Goal: Find specific page/section: Find specific page/section

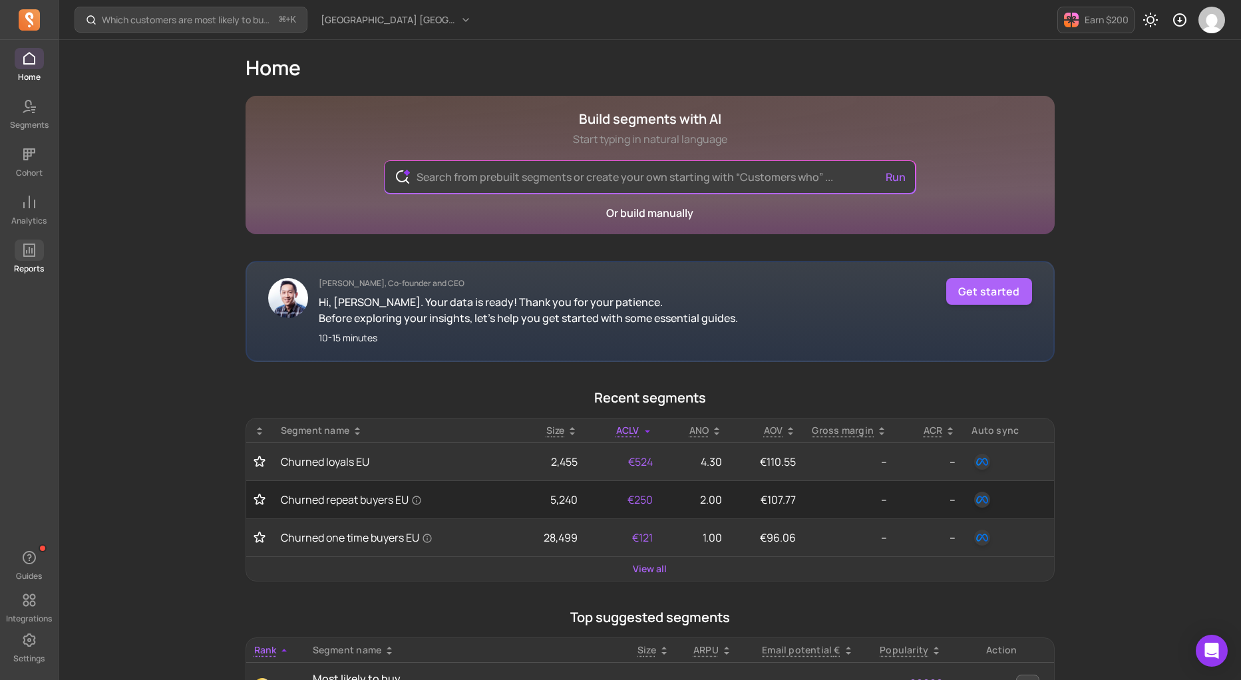
click at [33, 259] on span at bounding box center [29, 250] width 29 height 21
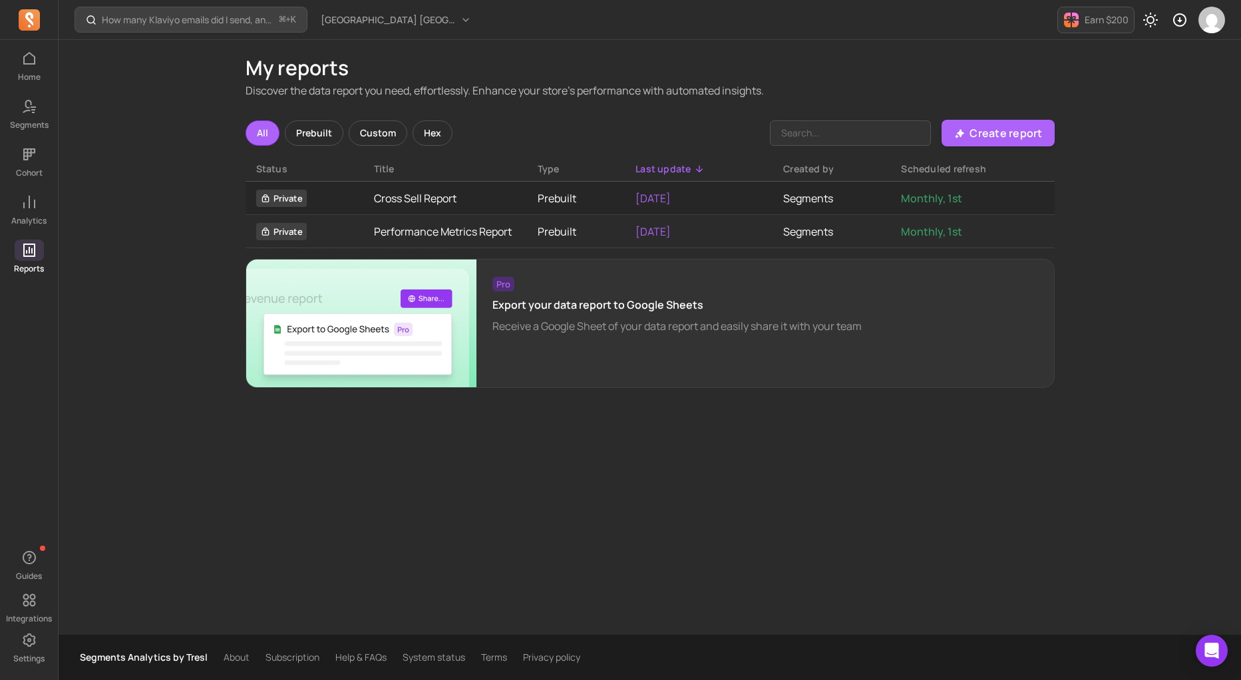
click at [319, 132] on div "Prebuilt" at bounding box center [314, 132] width 59 height 25
click at [359, 134] on div "Custom" at bounding box center [378, 132] width 59 height 25
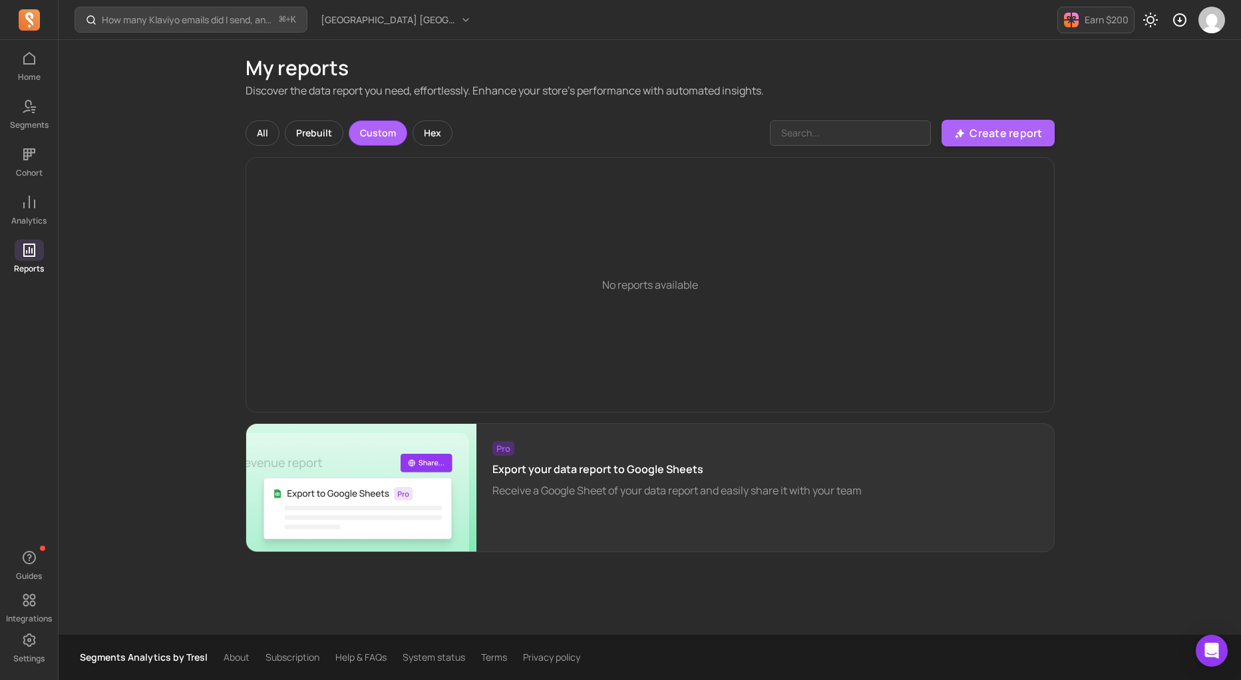
click at [427, 135] on div "Hex" at bounding box center [433, 132] width 40 height 25
click at [253, 133] on div "All" at bounding box center [263, 132] width 34 height 25
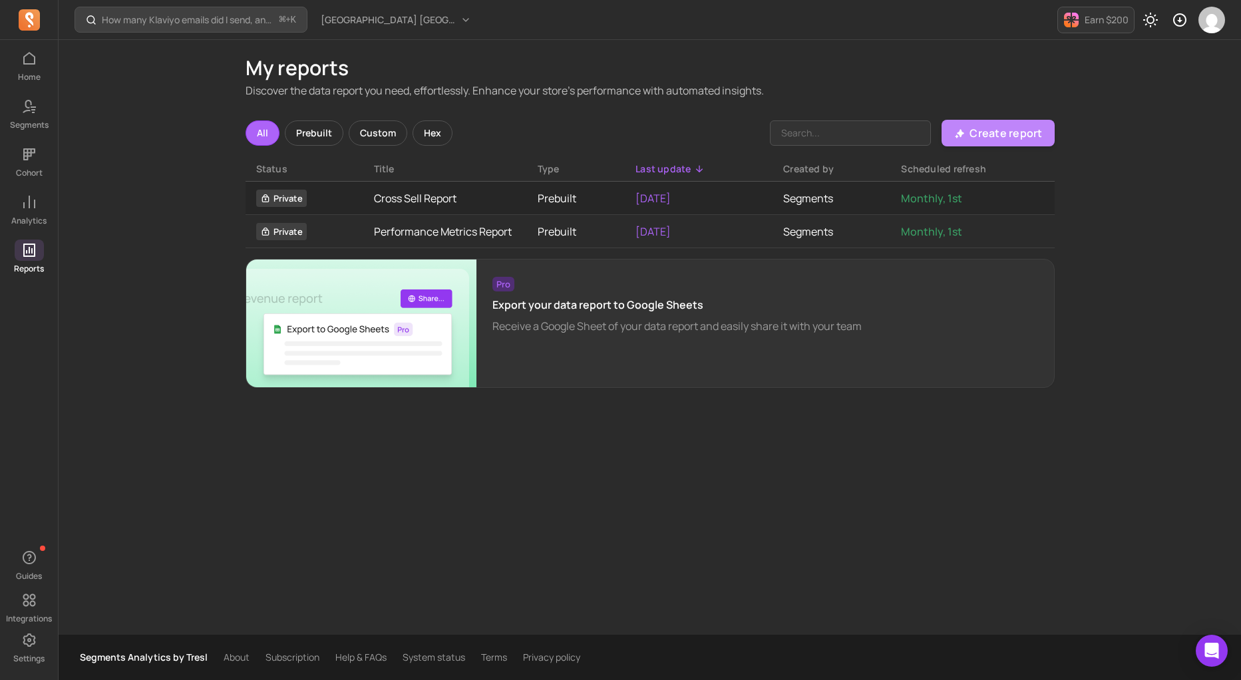
click at [1000, 134] on p "Create report" at bounding box center [1006, 133] width 73 height 16
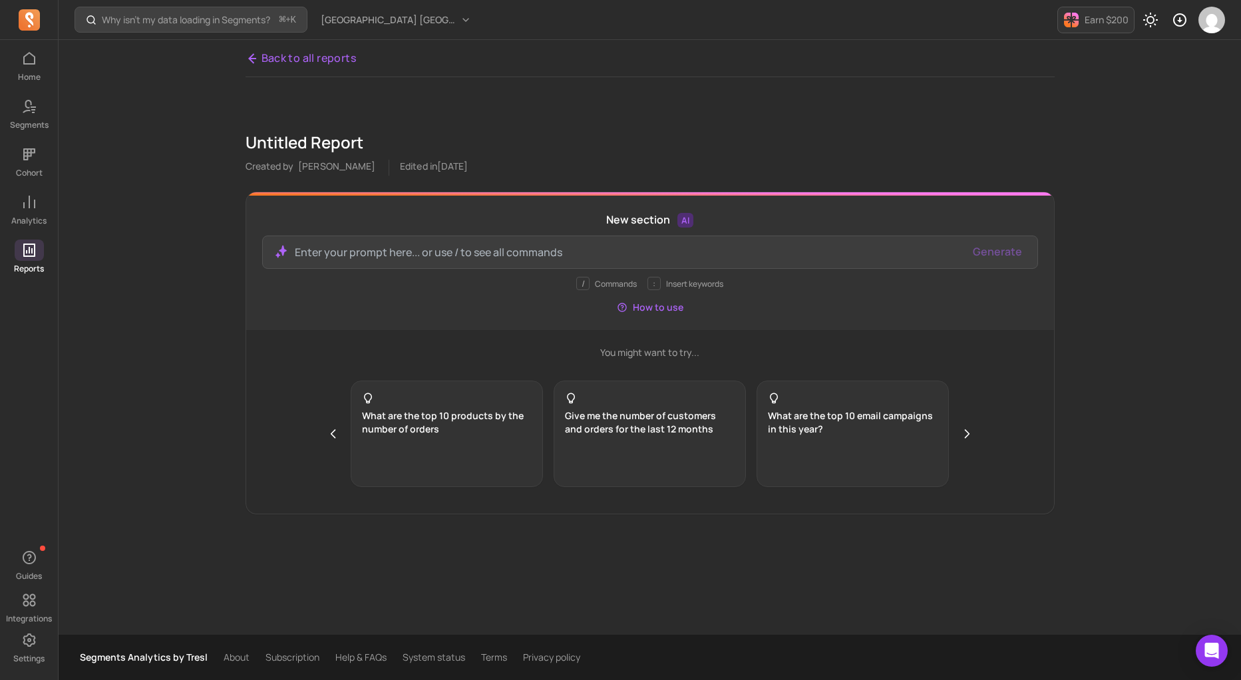
click at [265, 57] on link "Back to all reports" at bounding box center [301, 58] width 111 height 17
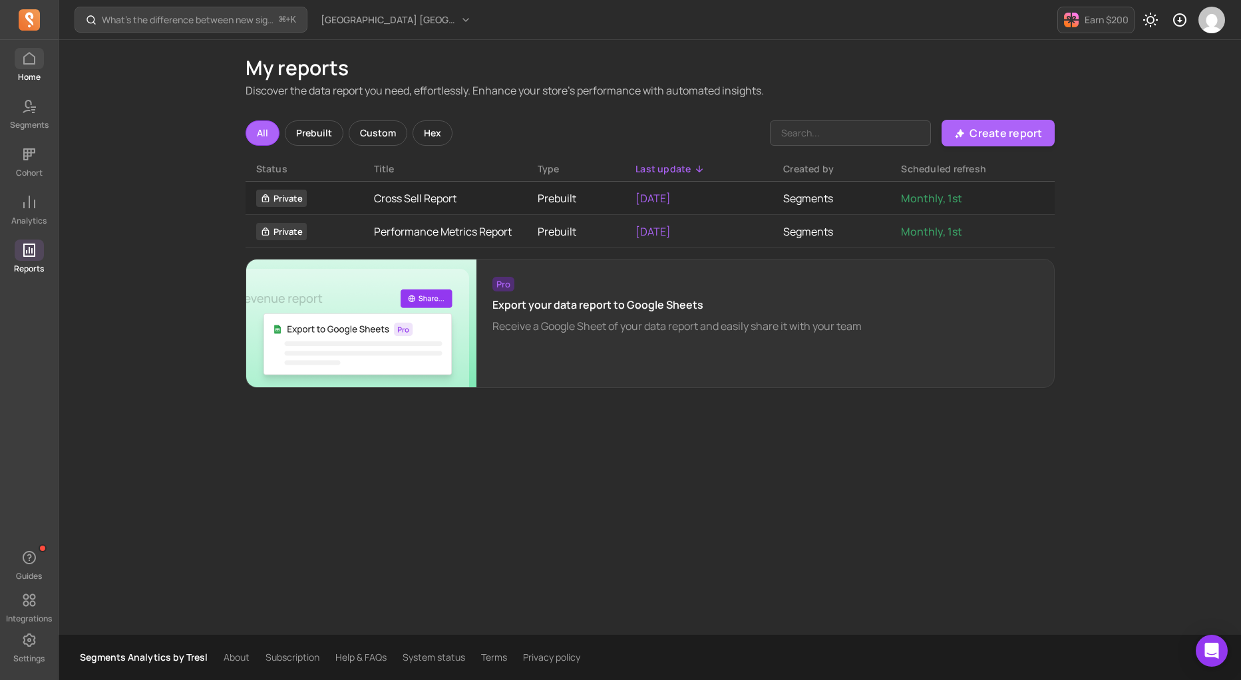
click at [22, 67] on span at bounding box center [29, 58] width 29 height 21
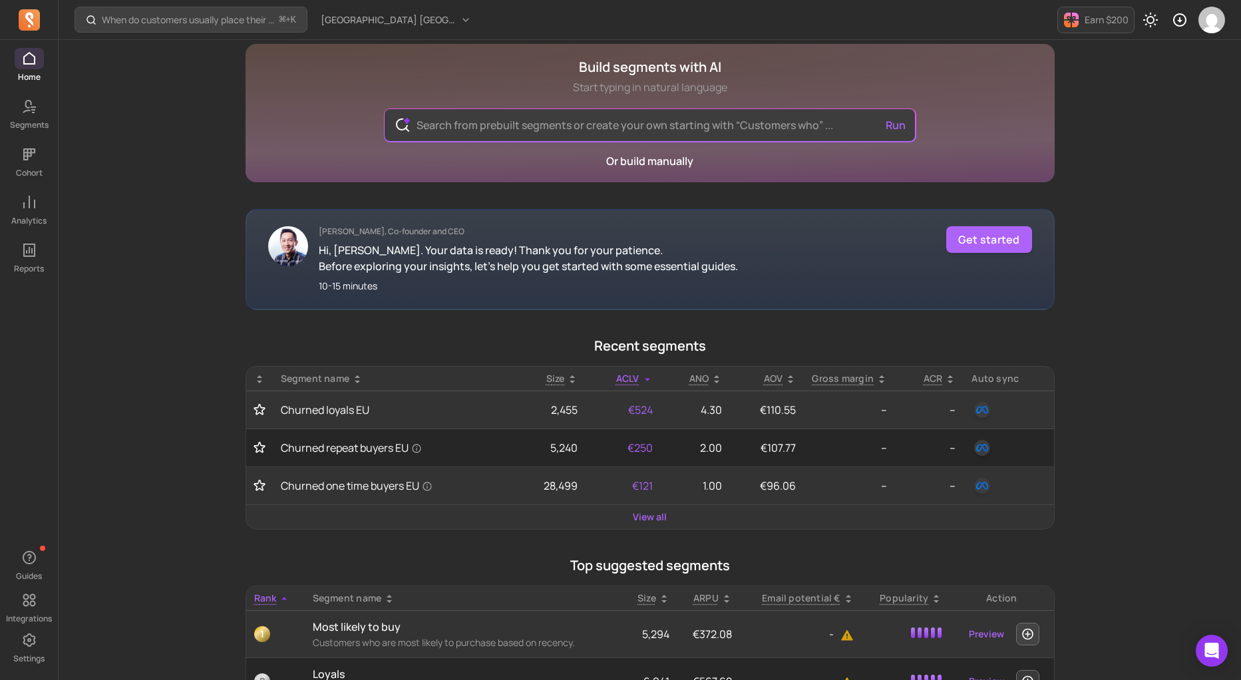
scroll to position [37, 0]
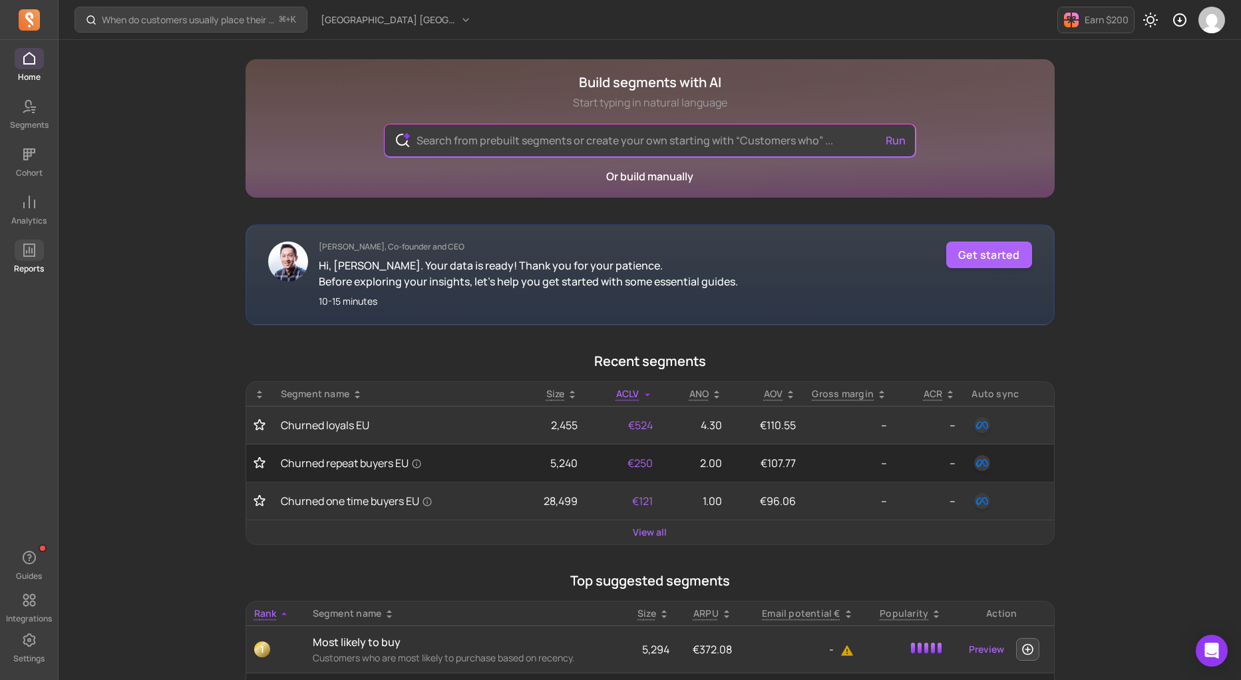
click at [21, 256] on icon at bounding box center [29, 250] width 16 height 16
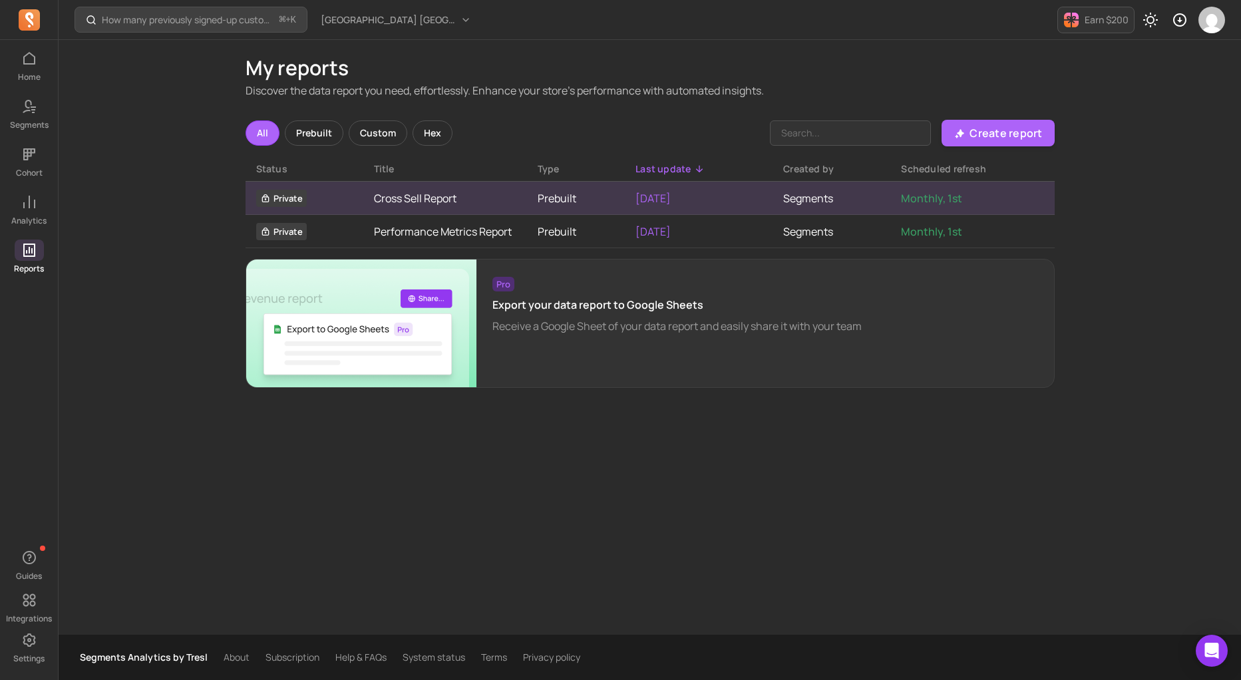
click at [466, 205] on link "Cross Sell Report" at bounding box center [445, 198] width 142 height 16
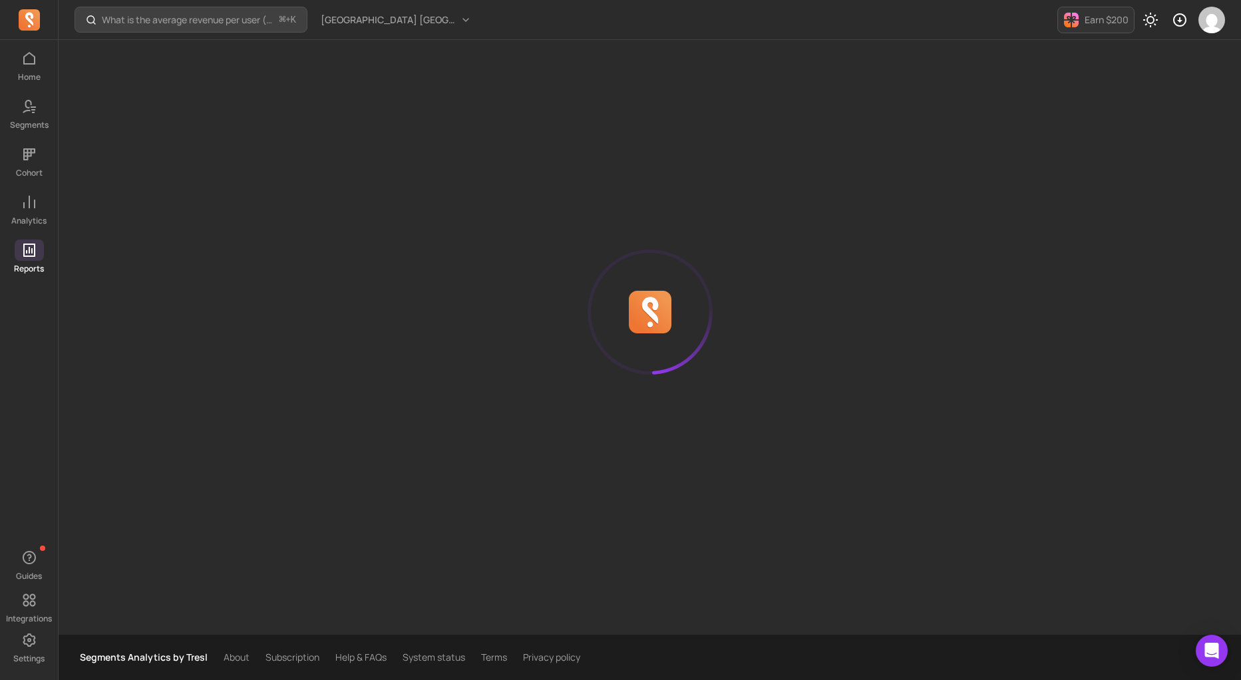
click at [454, 202] on div at bounding box center [650, 312] width 809 height 544
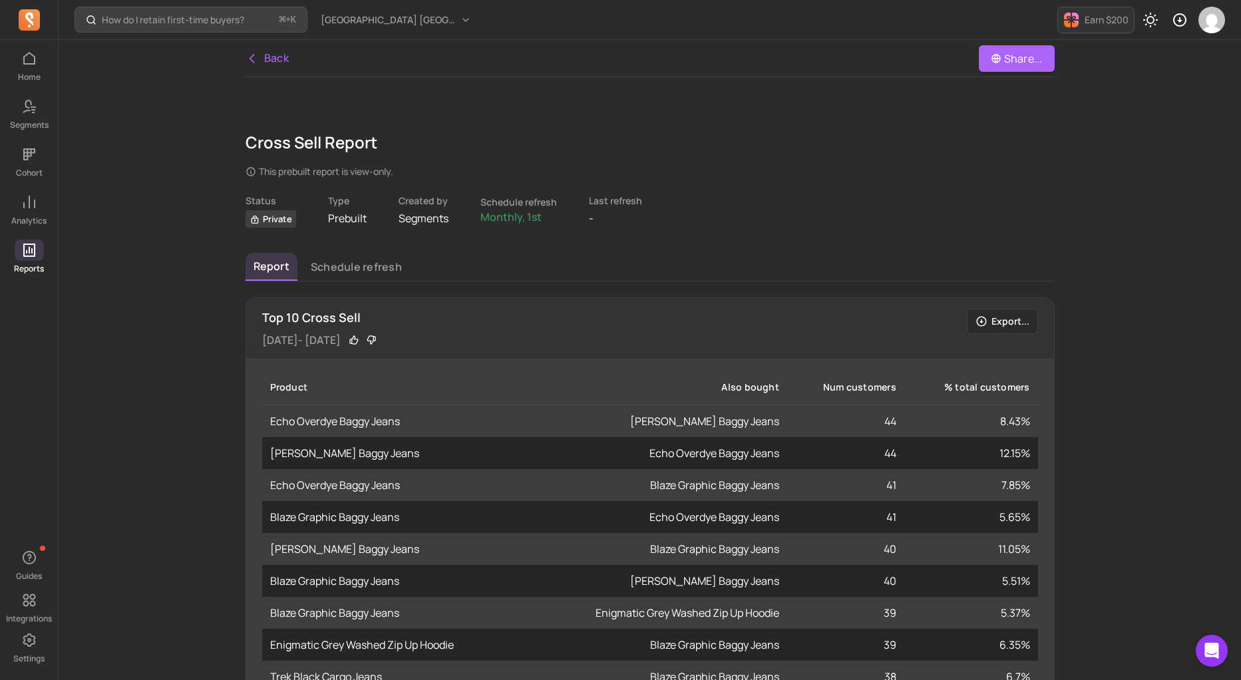
scroll to position [210, 0]
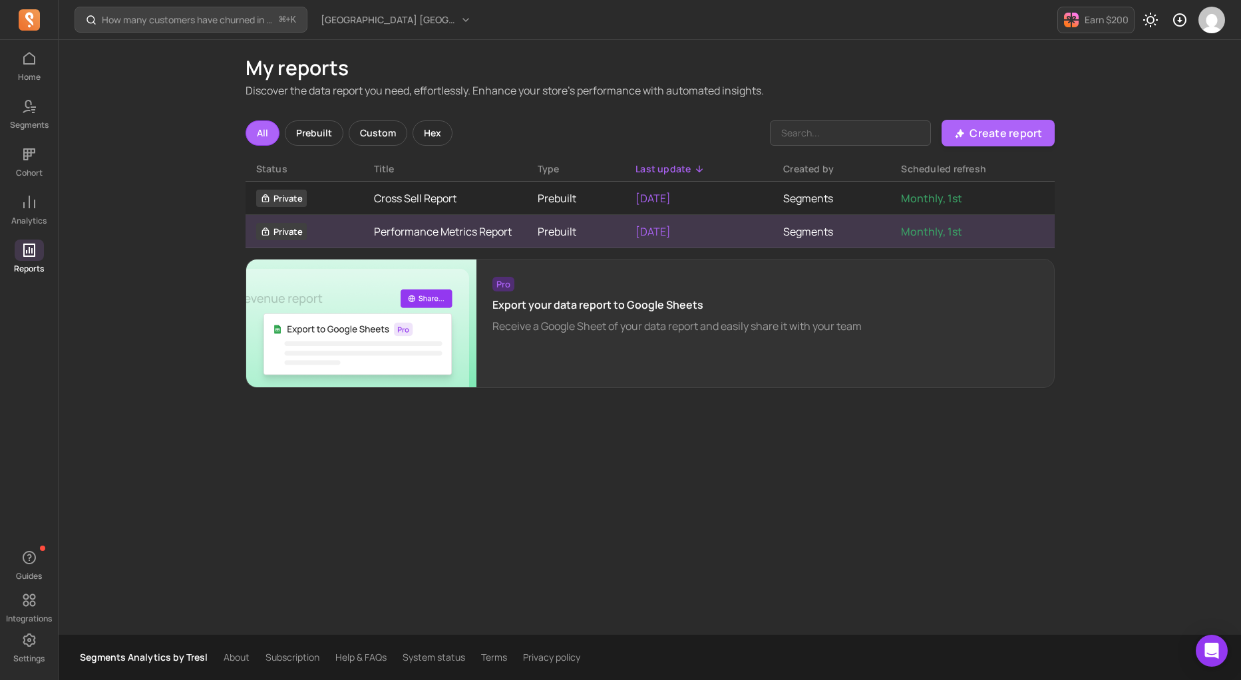
click at [451, 232] on link "Performance Metrics Report" at bounding box center [445, 232] width 142 height 16
